Goal: Transaction & Acquisition: Download file/media

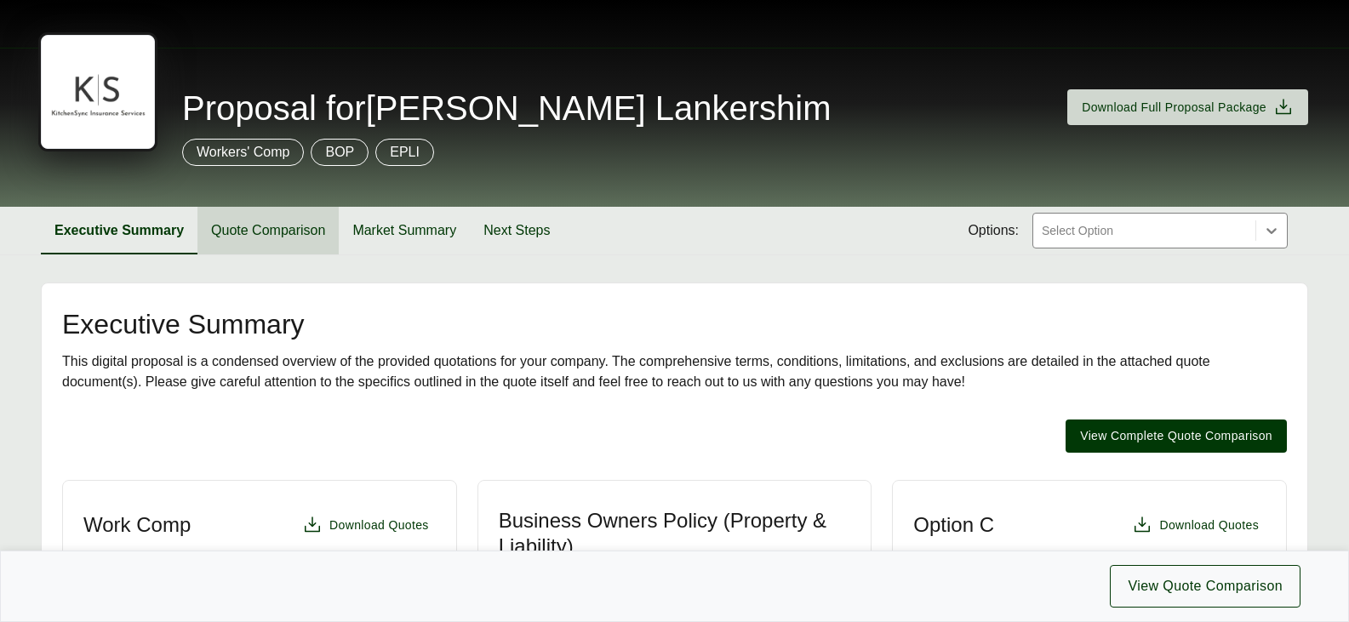
click at [323, 229] on button "Quote Comparison" at bounding box center [267, 231] width 141 height 48
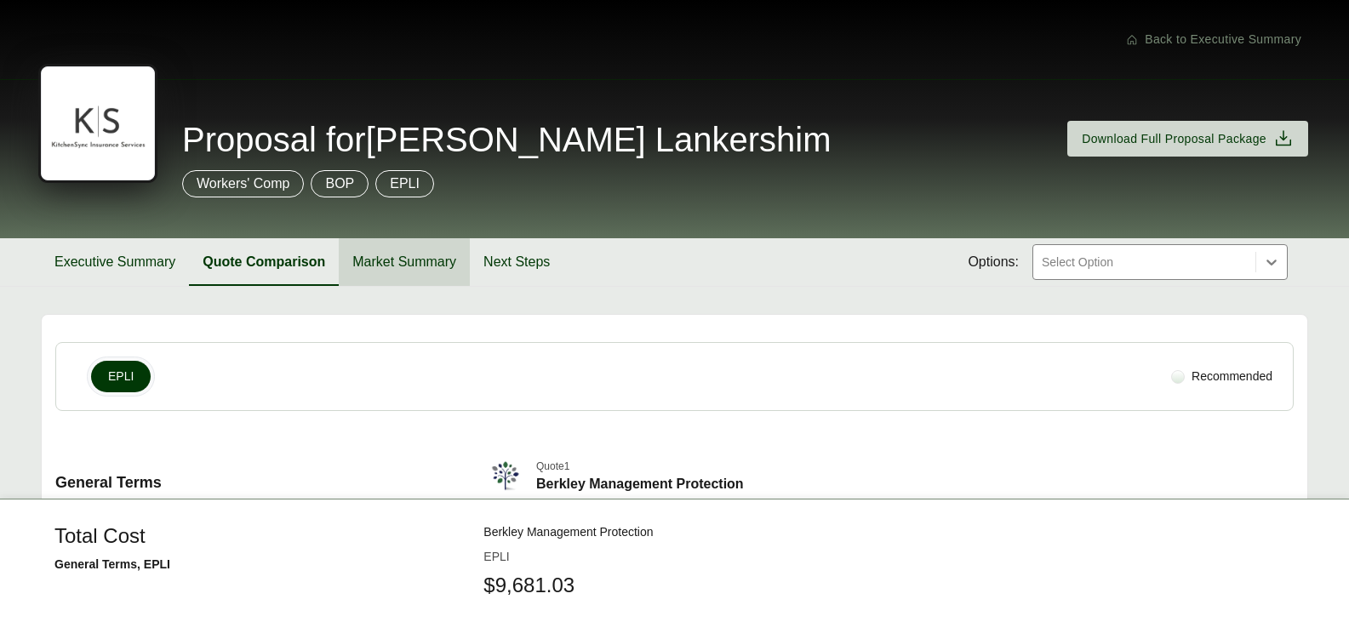
click at [400, 266] on button "Market Summary" at bounding box center [404, 262] width 131 height 48
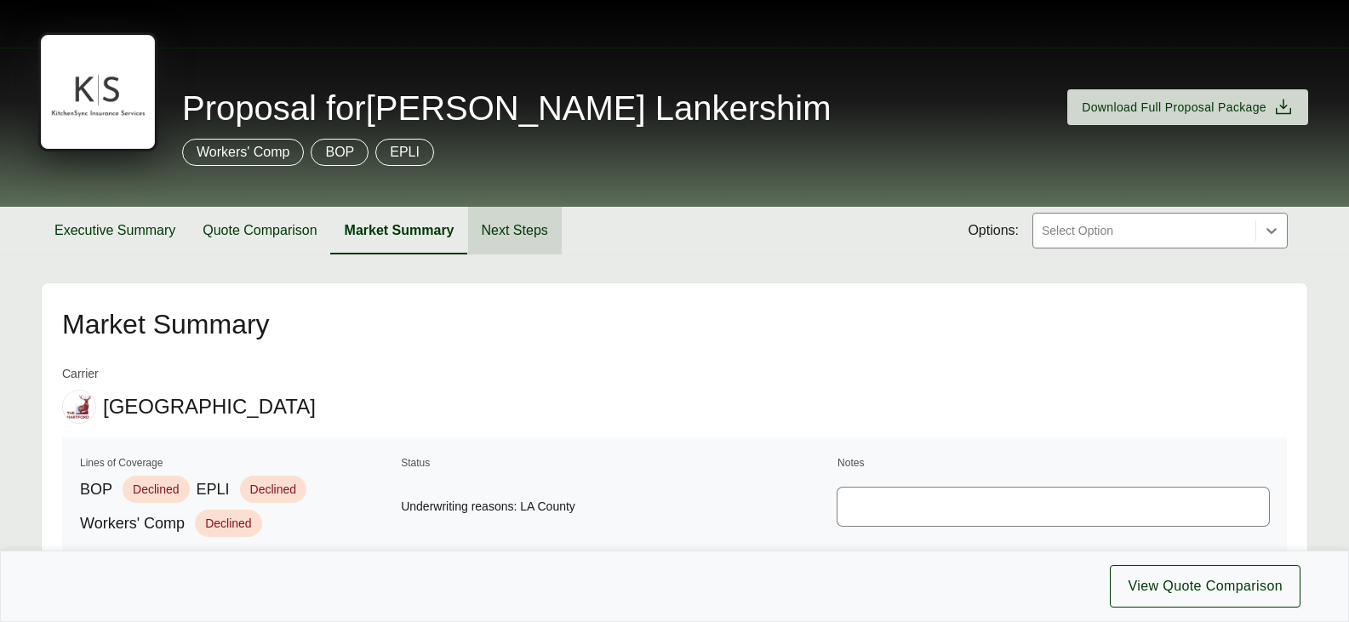
click at [549, 226] on button "Next Steps" at bounding box center [515, 231] width 94 height 48
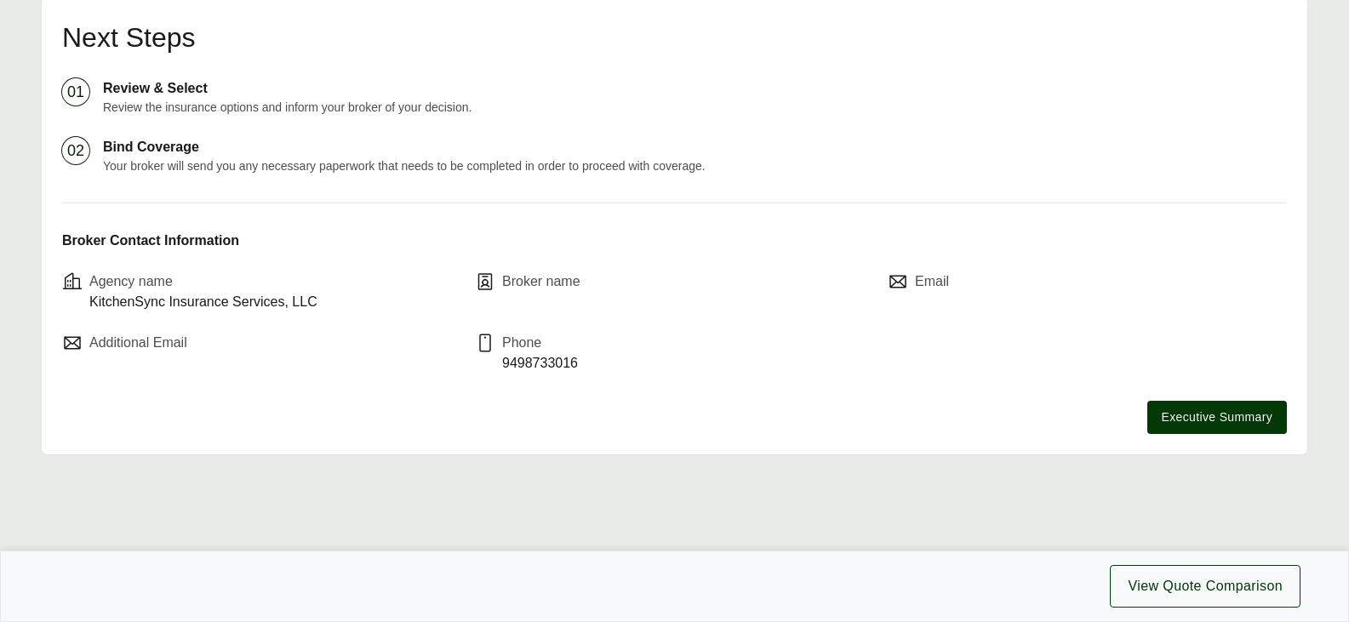
scroll to position [300, 0]
click at [520, 295] on div "Broker name" at bounding box center [541, 292] width 78 height 41
click at [530, 281] on p "Broker name" at bounding box center [541, 282] width 78 height 20
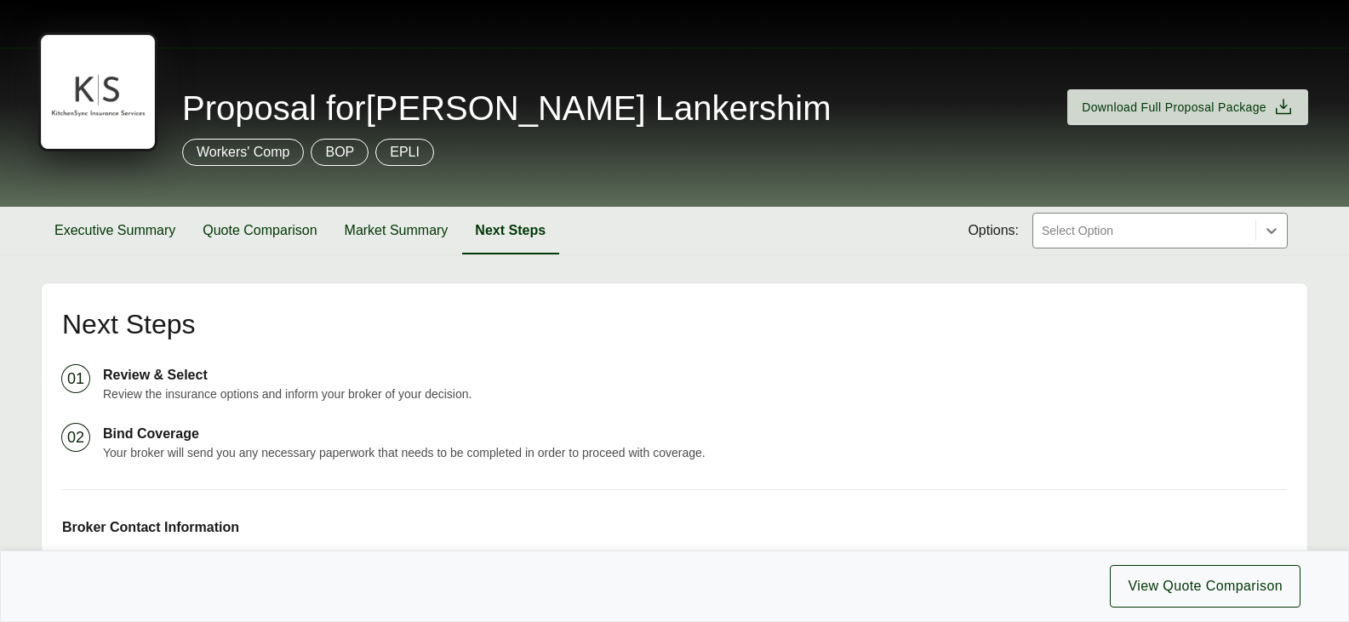
click at [1098, 238] on div at bounding box center [1144, 230] width 209 height 20
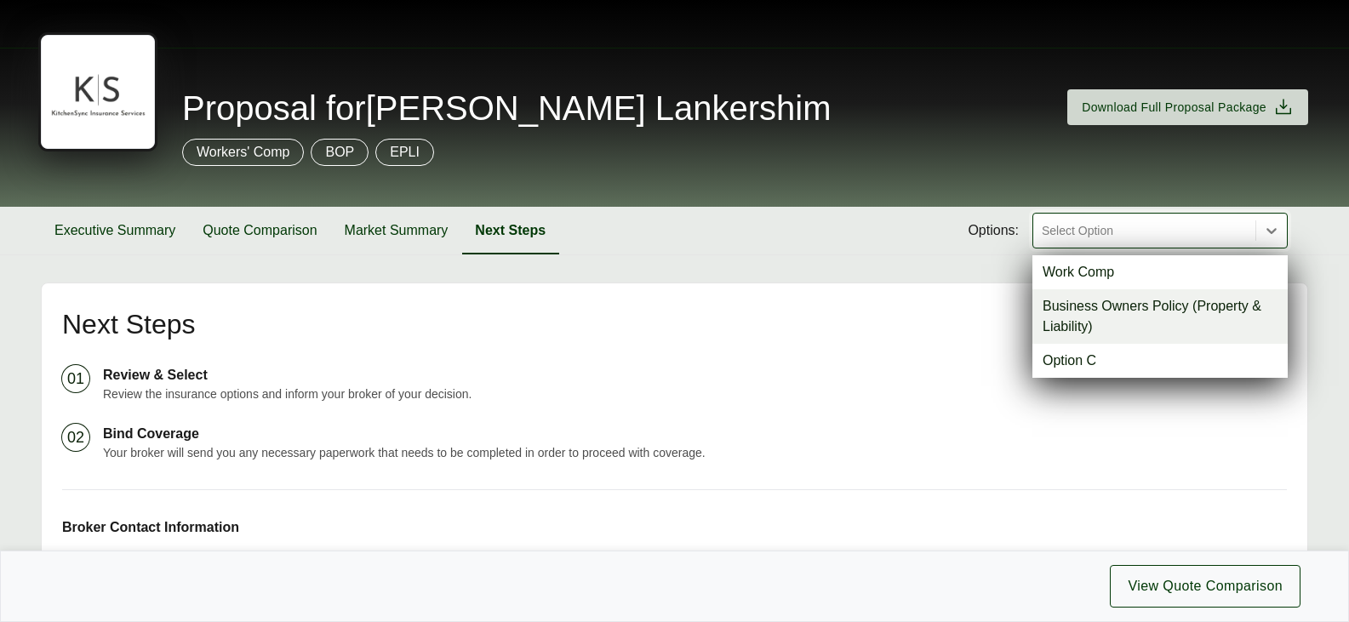
click at [800, 275] on div "Proposal for Larrabee Lankershim Download Full Proposal Package Workers' Comp B…" at bounding box center [674, 454] width 1349 height 909
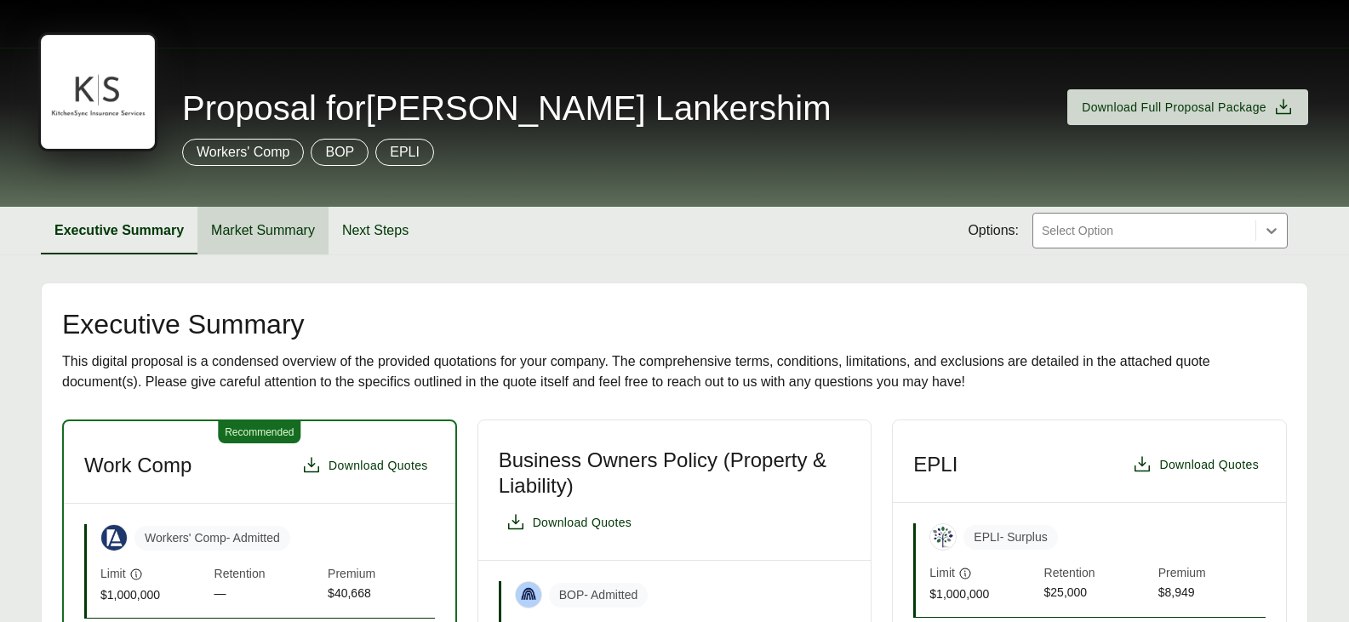
click at [242, 220] on button "Market Summary" at bounding box center [262, 231] width 131 height 48
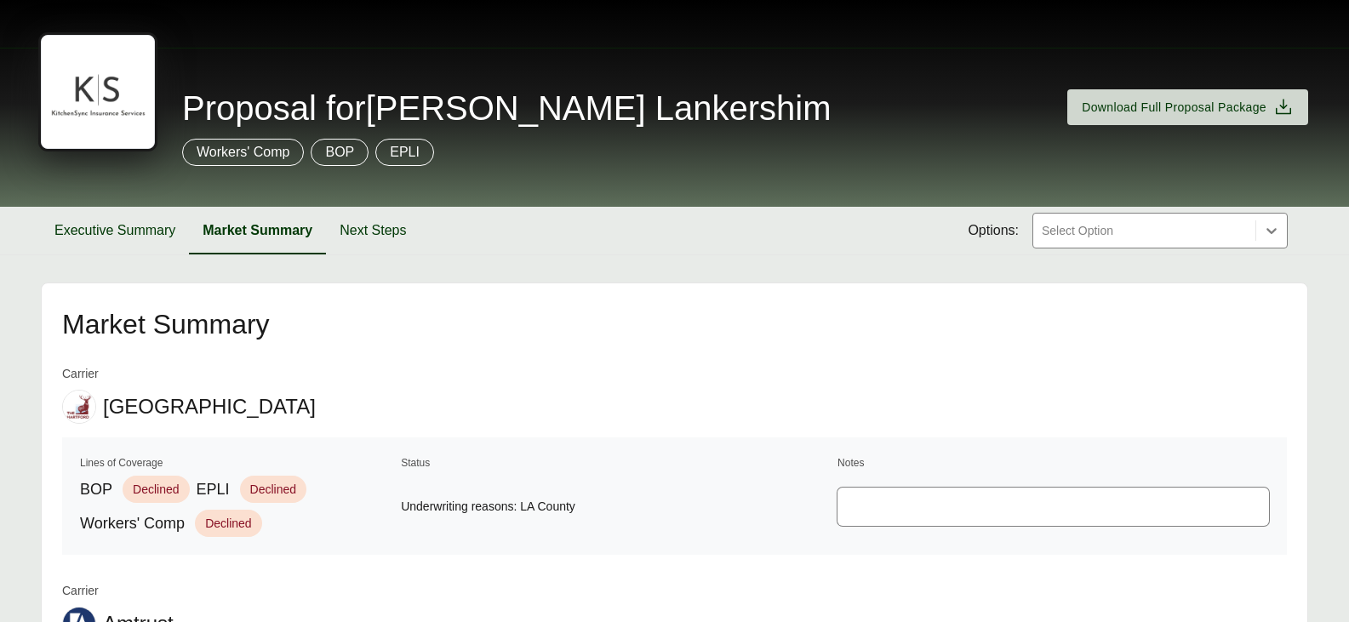
click at [1116, 214] on div "Select Option" at bounding box center [1144, 231] width 222 height 34
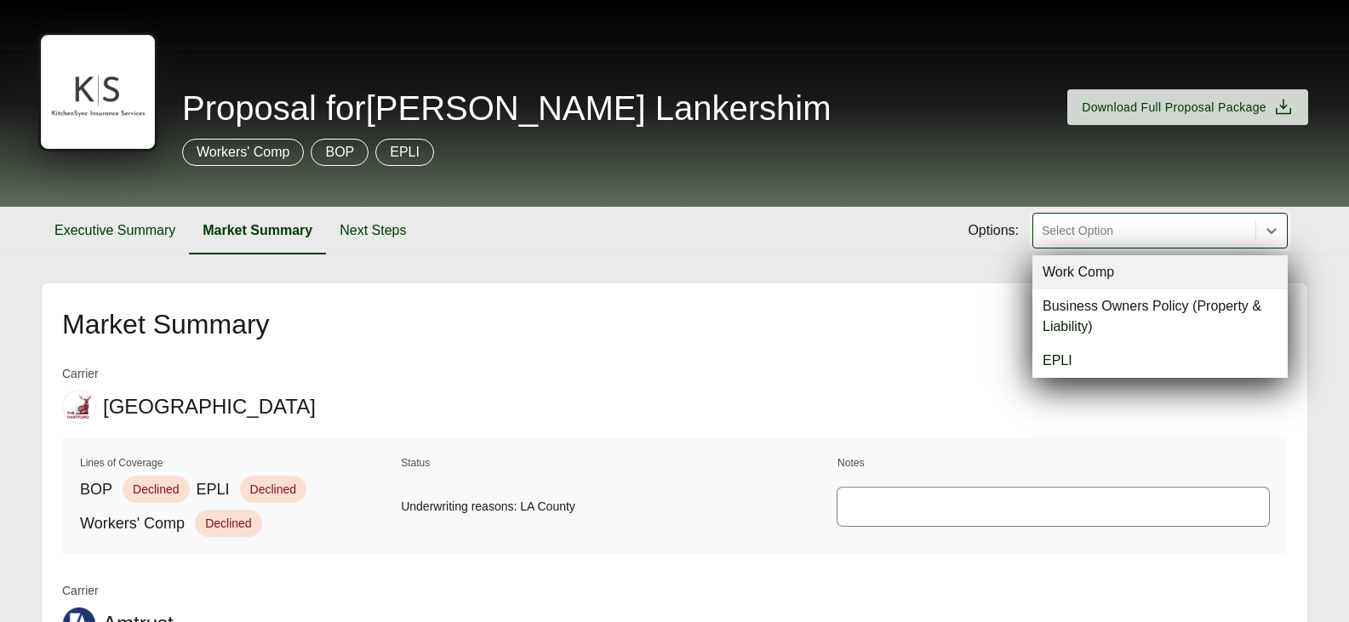
click at [1123, 227] on div at bounding box center [1144, 230] width 209 height 20
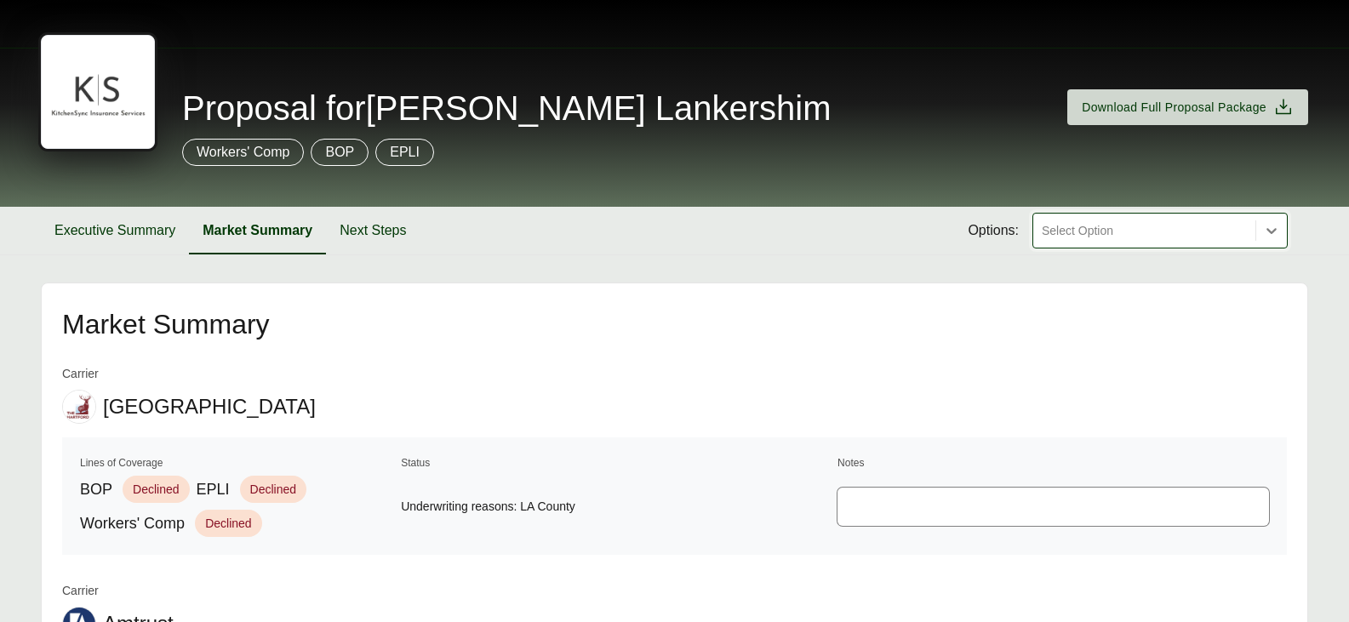
click at [697, 223] on div "Executive Summary Market Summary Next Steps Options: Select is focused ,type to…" at bounding box center [674, 231] width 1267 height 48
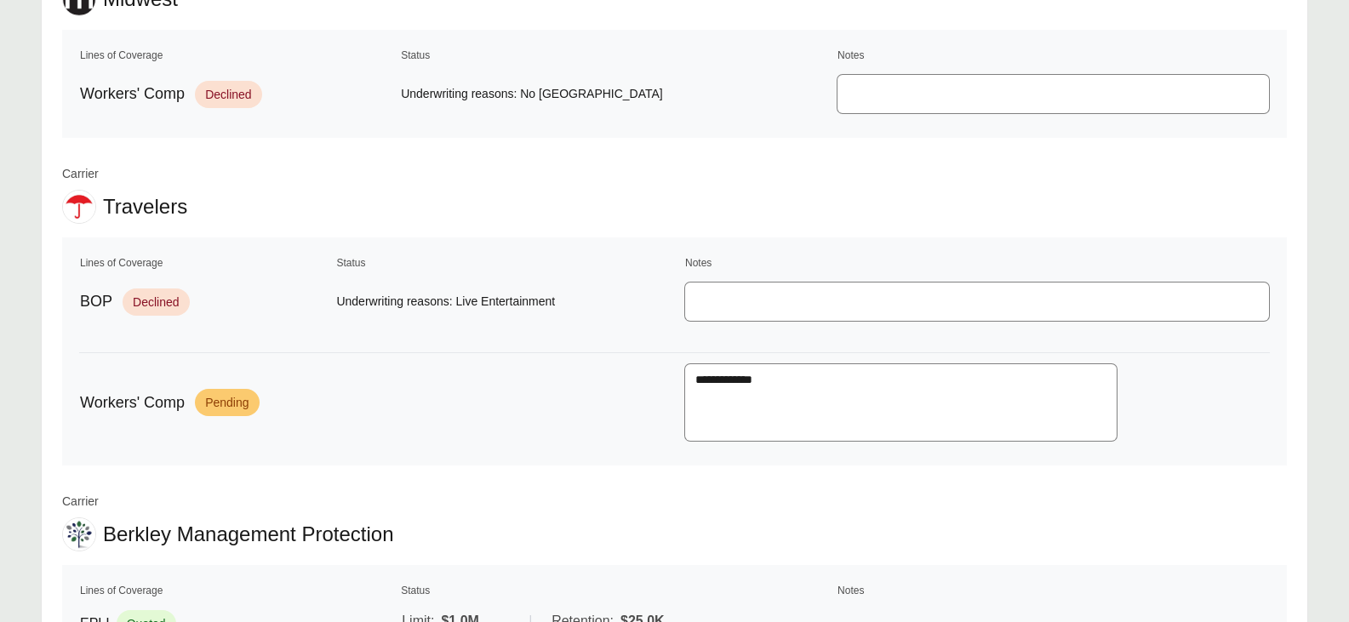
scroll to position [1700, 0]
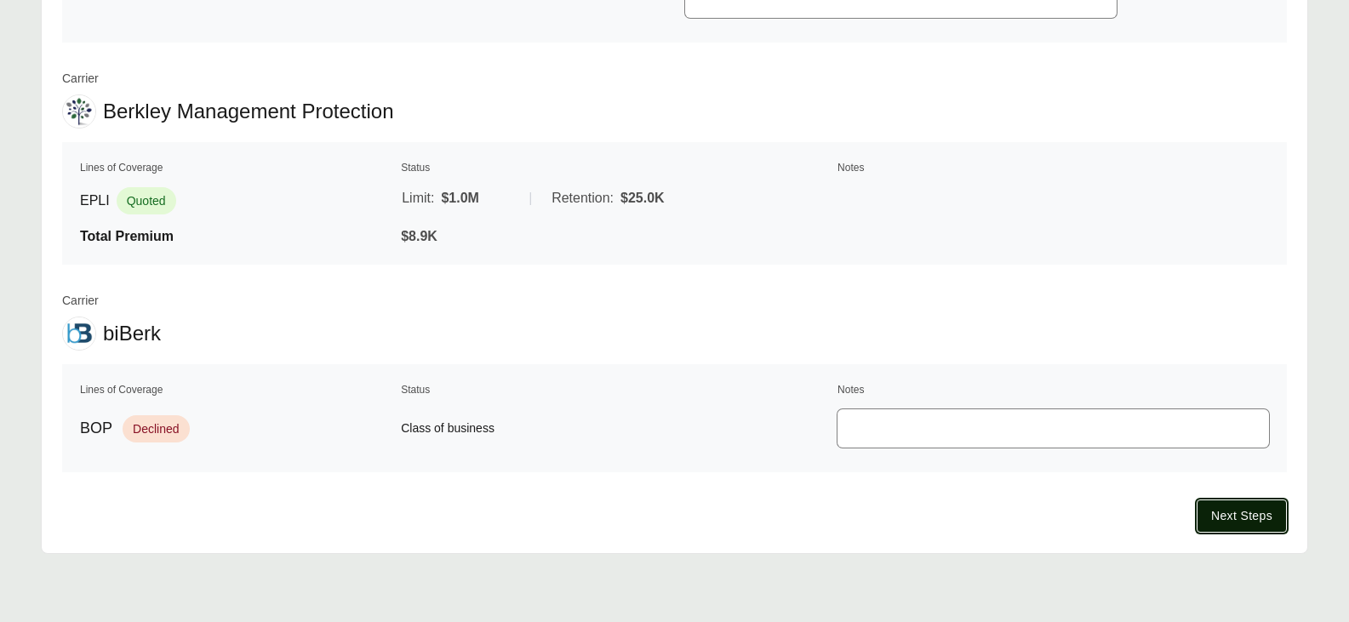
click at [1225, 509] on span "Next Steps" at bounding box center [1241, 516] width 61 height 18
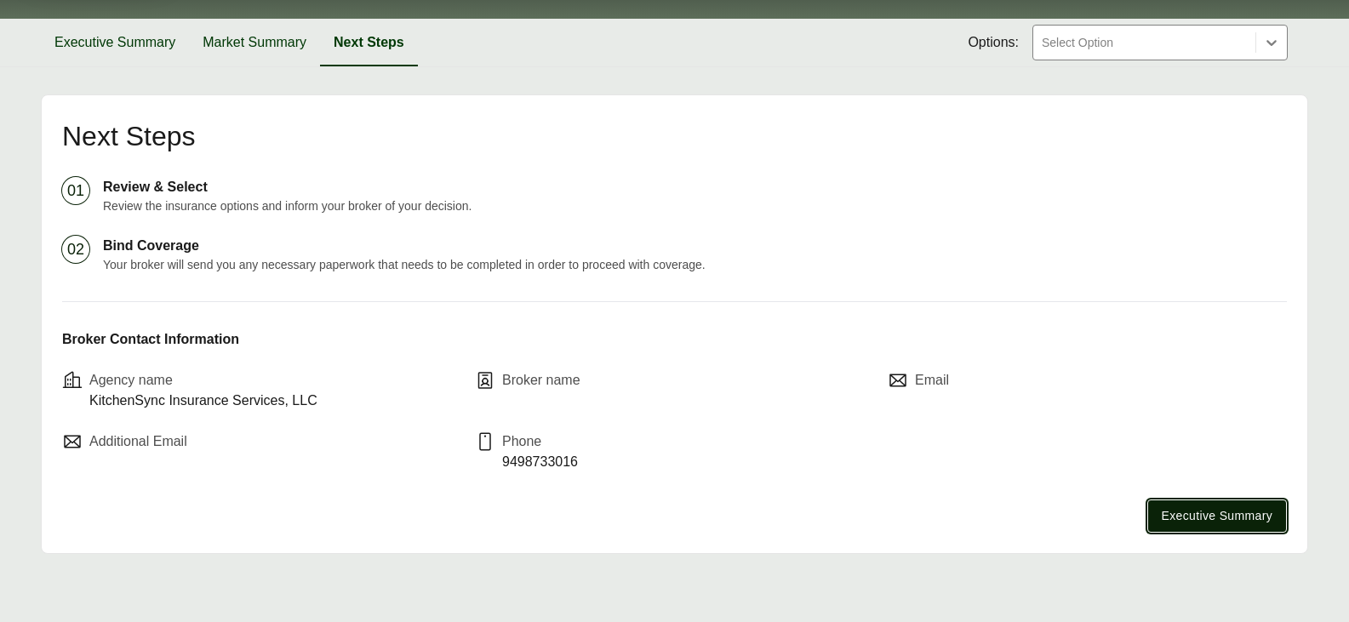
click at [1208, 504] on button "Executive Summary" at bounding box center [1217, 516] width 140 height 33
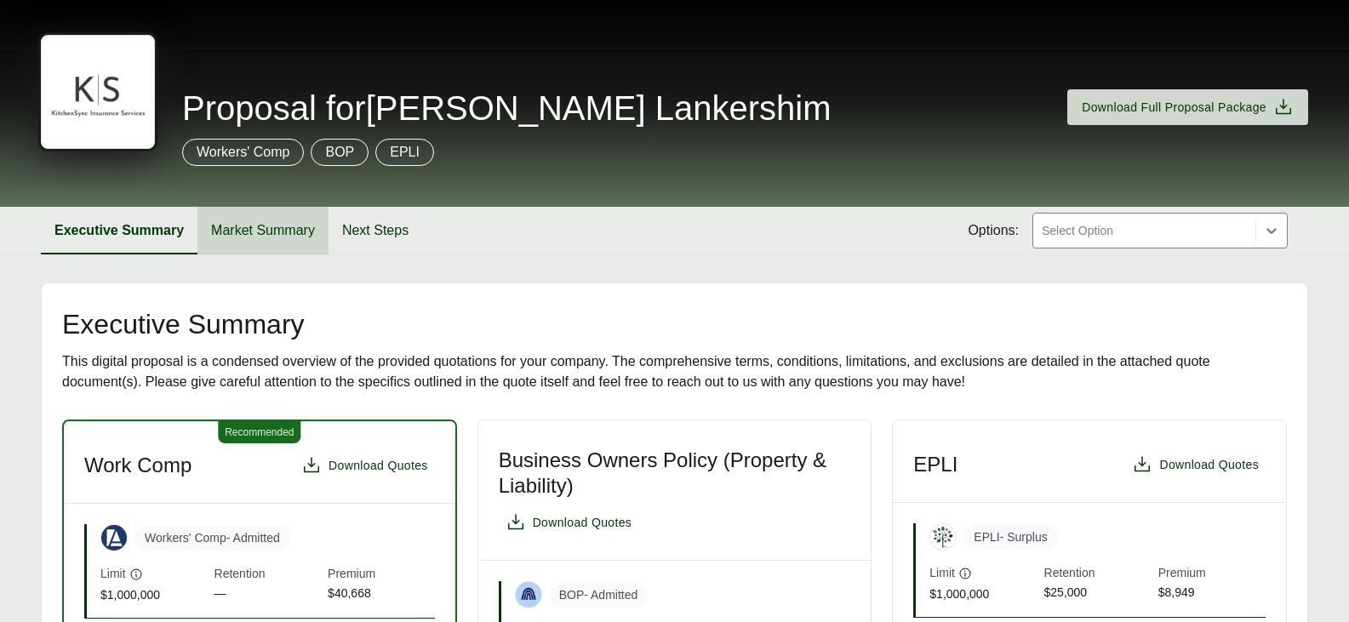
click at [271, 216] on button "Market Summary" at bounding box center [262, 231] width 131 height 48
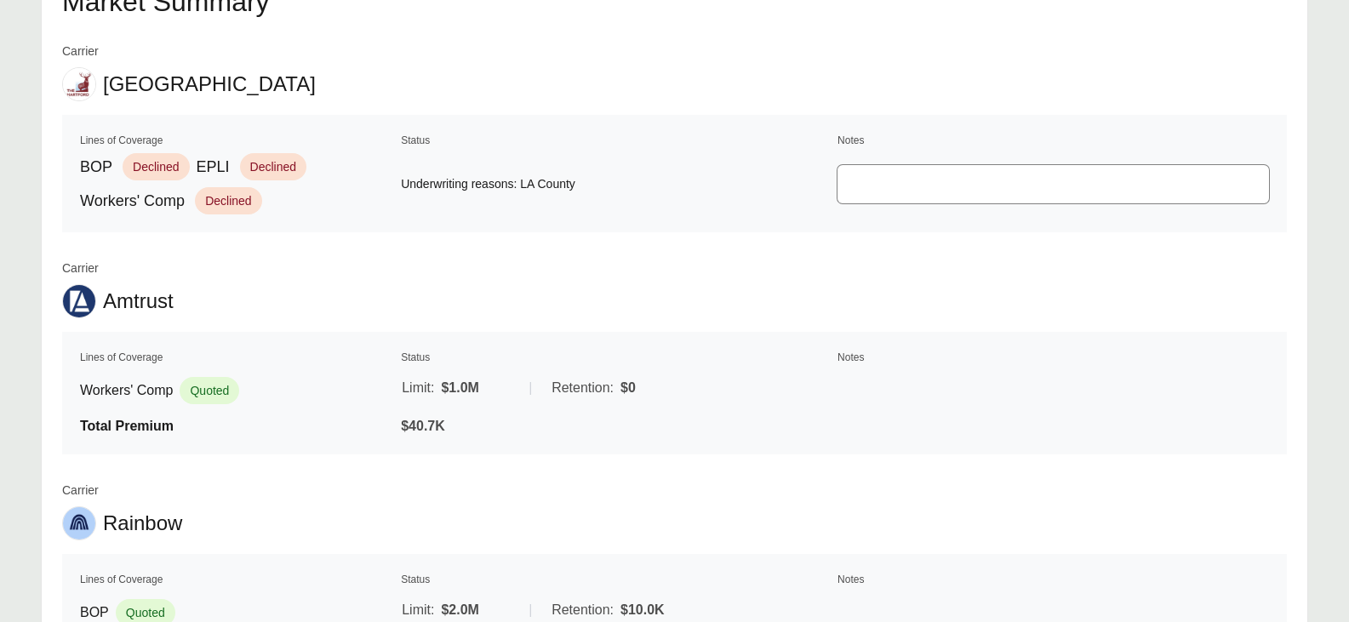
scroll to position [426, 0]
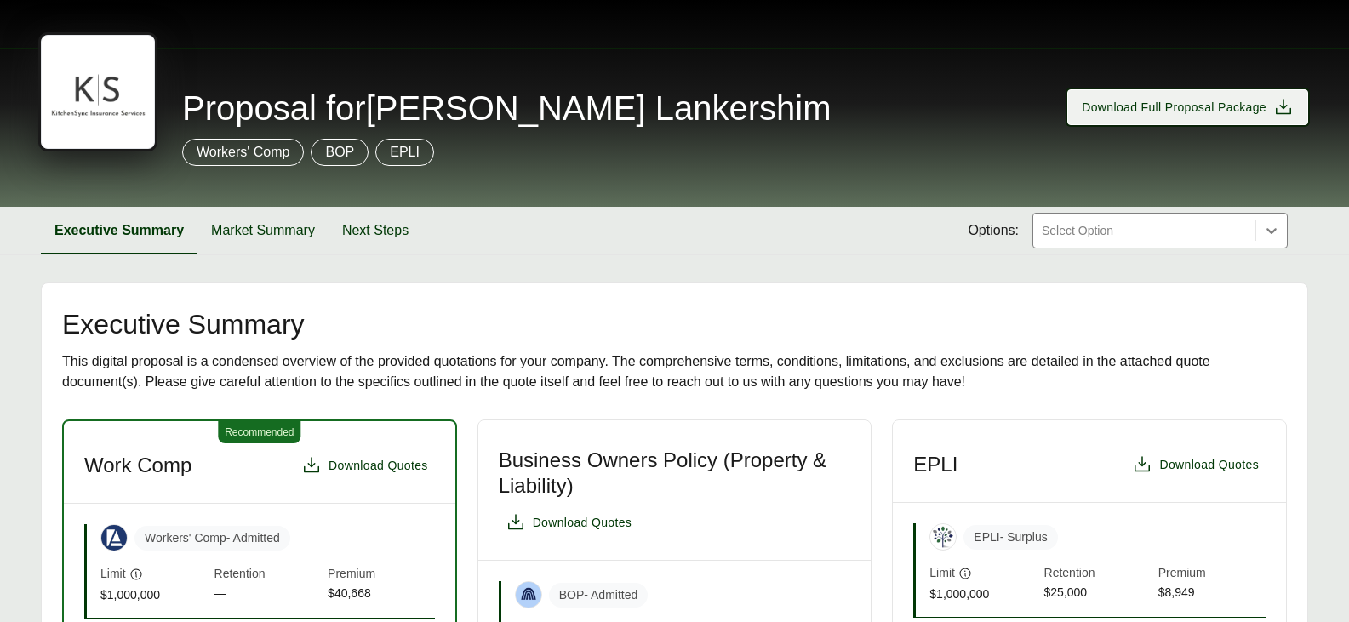
click at [1278, 120] on button "Download Full Proposal Package" at bounding box center [1187, 107] width 241 height 36
